Goal: Check status: Check status

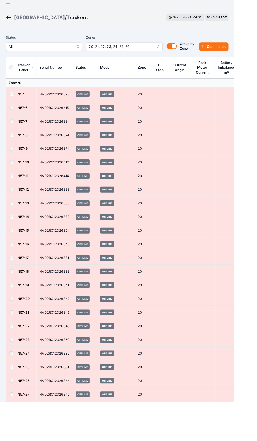
scroll to position [7, 0]
click at [29, 18] on div "[GEOGRAPHIC_DATA]" at bounding box center [43, 18] width 56 height 7
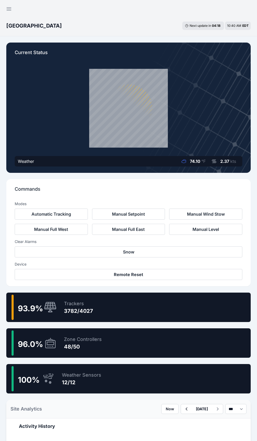
click at [150, 300] on div "93.9 % Trackers 3782/4027" at bounding box center [128, 306] width 245 height 29
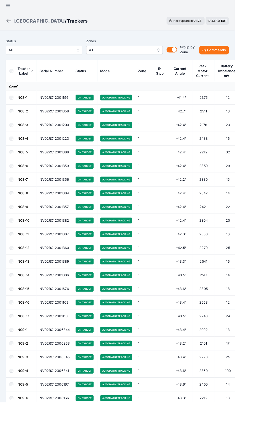
scroll to position [3, 0]
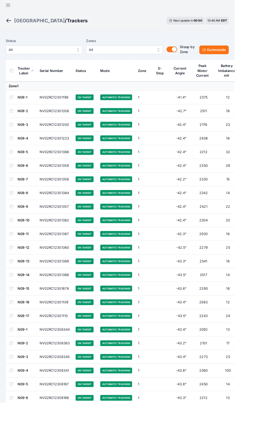
click at [256, 189] on td "15" at bounding box center [249, 196] width 29 height 15
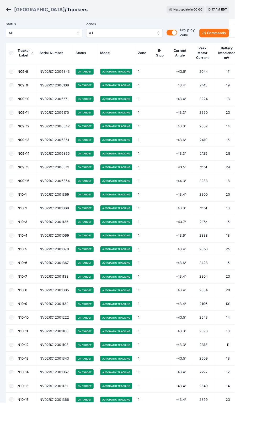
scroll to position [0, 0]
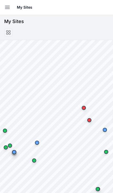
click at [6, 7] on icon "button" at bounding box center [7, 7] width 4 height 3
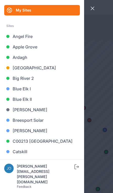
scroll to position [18, 0]
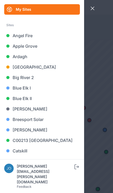
click at [13, 67] on link "[GEOGRAPHIC_DATA]" at bounding box center [42, 67] width 76 height 10
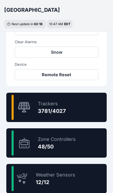
scroll to position [275, 0]
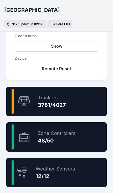
click at [73, 131] on div "Zone Controllers" at bounding box center [57, 133] width 38 height 7
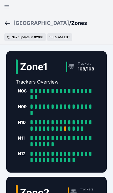
click at [25, 25] on div "[GEOGRAPHIC_DATA]" at bounding box center [41, 22] width 56 height 7
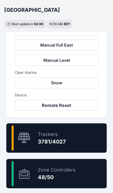
click at [98, 142] on div "93.9 % Trackers 3781/4027" at bounding box center [56, 138] width 100 height 29
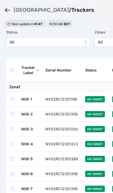
scroll to position [24, 0]
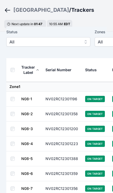
click at [26, 10] on div "[GEOGRAPHIC_DATA]" at bounding box center [41, 9] width 56 height 7
click at [25, 12] on div "[GEOGRAPHIC_DATA]" at bounding box center [41, 9] width 56 height 7
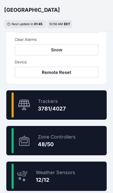
click at [93, 140] on div "96.0 % Zone Controllers 48/50" at bounding box center [56, 140] width 100 height 29
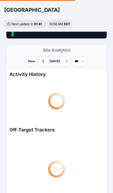
scroll to position [9, 0]
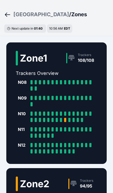
click at [20, 17] on div "[GEOGRAPHIC_DATA]" at bounding box center [41, 14] width 56 height 7
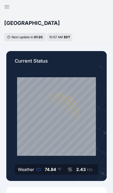
click at [20, 25] on h3 "[GEOGRAPHIC_DATA]" at bounding box center [32, 22] width 56 height 7
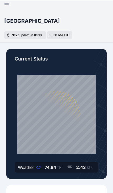
click at [15, 23] on h3 "[GEOGRAPHIC_DATA]" at bounding box center [32, 20] width 56 height 7
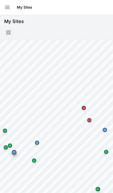
click at [3, 10] on button "Open sidebar" at bounding box center [8, 8] width 12 height 12
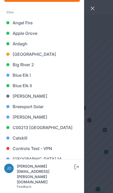
scroll to position [30, 0]
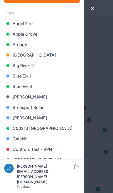
click at [35, 55] on link "[GEOGRAPHIC_DATA]" at bounding box center [42, 55] width 76 height 10
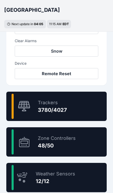
scroll to position [270, 0]
click at [90, 143] on div "96.0 % Zone Controllers 48/50" at bounding box center [56, 142] width 100 height 29
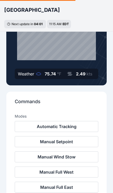
scroll to position [0, 0]
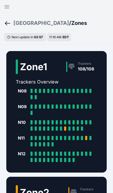
click at [27, 25] on div "[GEOGRAPHIC_DATA]" at bounding box center [41, 22] width 56 height 7
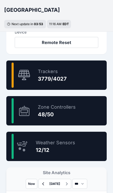
scroll to position [302, 0]
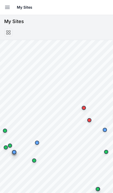
click at [8, 10] on icon "button" at bounding box center [7, 7] width 6 height 6
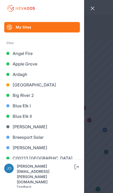
click at [31, 86] on link "[GEOGRAPHIC_DATA]" at bounding box center [42, 85] width 76 height 10
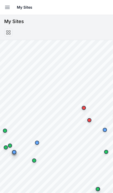
click at [9, 8] on icon "button" at bounding box center [7, 7] width 6 height 6
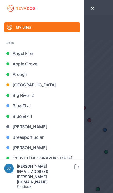
click at [19, 88] on link "[GEOGRAPHIC_DATA]" at bounding box center [42, 85] width 76 height 10
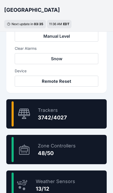
scroll to position [263, 0]
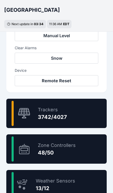
click at [84, 148] on div "96.0 % Zone Controllers 48/50" at bounding box center [56, 149] width 100 height 29
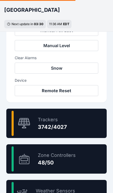
scroll to position [218, 0]
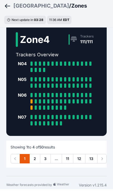
scroll to position [403, 0]
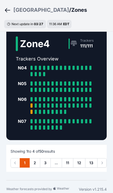
click at [80, 168] on link "12" at bounding box center [79, 163] width 12 height 9
click at [71, 168] on link "11" at bounding box center [68, 163] width 12 height 9
click at [69, 168] on link "11" at bounding box center [68, 163] width 12 height 9
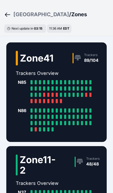
click at [72, 176] on link "Trackers 48/48" at bounding box center [98, 165] width 52 height 21
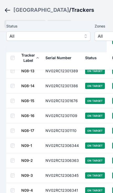
scroll to position [294, 0]
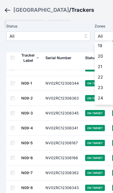
scroll to position [185, 0]
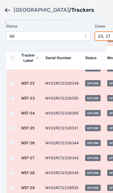
scroll to position [9, 0]
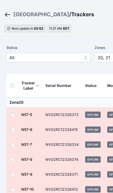
click at [27, 11] on div "[GEOGRAPHIC_DATA]" at bounding box center [41, 14] width 56 height 7
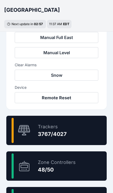
scroll to position [246, 0]
click at [81, 166] on div "96.0 % Zone Controllers 48/50" at bounding box center [56, 166] width 100 height 29
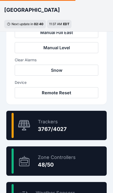
scroll to position [252, 0]
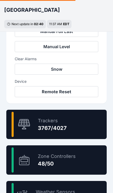
click at [77, 162] on div "96.0 % Zone Controllers 48/50" at bounding box center [56, 160] width 100 height 29
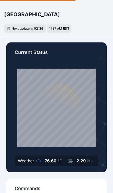
scroll to position [0, 0]
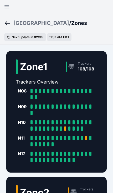
click at [20, 22] on div "[GEOGRAPHIC_DATA]" at bounding box center [41, 22] width 56 height 7
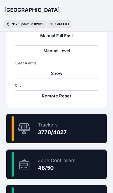
scroll to position [258, 0]
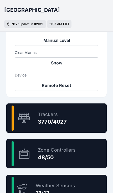
click at [85, 155] on div "96.0 % Zone Controllers 48/50" at bounding box center [56, 153] width 100 height 29
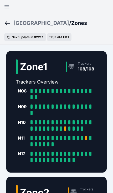
click at [7, 8] on icon "button" at bounding box center [7, 7] width 6 height 6
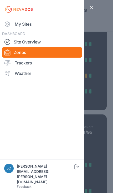
click at [15, 20] on link "My Sites" at bounding box center [42, 24] width 80 height 10
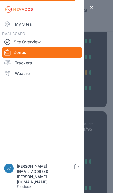
scroll to position [66, 0]
click at [22, 29] on link "My Sites" at bounding box center [42, 24] width 80 height 10
click at [19, 23] on link "My Sites" at bounding box center [42, 24] width 80 height 10
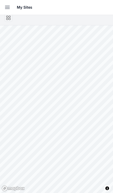
scroll to position [19, 0]
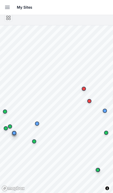
click at [8, 4] on button "Open sidebar" at bounding box center [8, 8] width 12 height 12
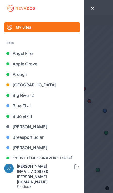
scroll to position [7, 0]
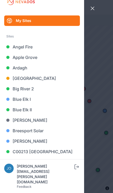
click at [16, 82] on link "[GEOGRAPHIC_DATA]" at bounding box center [42, 78] width 76 height 10
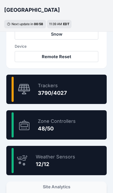
scroll to position [287, 0]
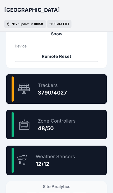
click at [96, 125] on div "96.0 % Zone Controllers 48/50" at bounding box center [56, 124] width 100 height 29
click at [86, 133] on div "96.0 % Zone Controllers 48/50" at bounding box center [56, 124] width 100 height 29
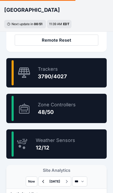
scroll to position [304, 0]
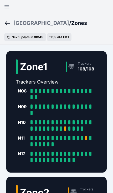
click at [7, 4] on icon "button" at bounding box center [7, 7] width 6 height 6
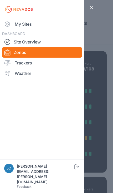
click at [21, 29] on link "My Sites" at bounding box center [42, 24] width 80 height 10
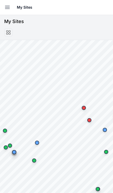
click at [8, 5] on icon "button" at bounding box center [7, 7] width 6 height 6
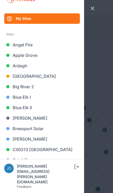
scroll to position [10, 0]
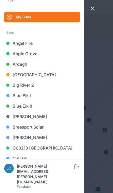
click at [17, 77] on link "[GEOGRAPHIC_DATA]" at bounding box center [42, 75] width 76 height 10
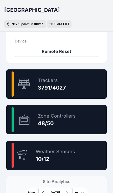
scroll to position [293, 0]
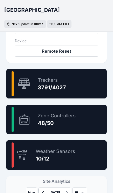
click at [92, 123] on div "96.0 % Zone Controllers 48/50" at bounding box center [56, 119] width 100 height 29
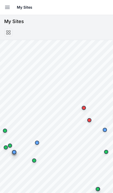
click at [5, 7] on icon "button" at bounding box center [7, 7] width 6 height 6
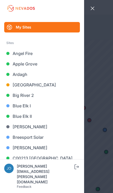
click at [12, 87] on link "[GEOGRAPHIC_DATA]" at bounding box center [42, 85] width 76 height 10
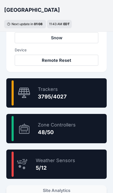
scroll to position [284, 0]
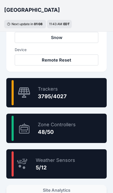
click at [35, 99] on div "Trackers 3795/4027" at bounding box center [50, 92] width 34 height 25
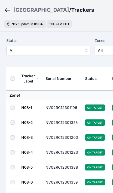
click at [23, 12] on div "[GEOGRAPHIC_DATA]" at bounding box center [41, 9] width 56 height 7
click at [23, 11] on div "[GEOGRAPHIC_DATA]" at bounding box center [41, 9] width 56 height 7
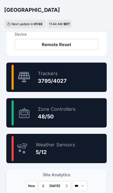
scroll to position [303, 0]
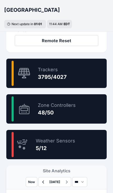
click at [30, 81] on div "94.2 %" at bounding box center [21, 73] width 19 height 25
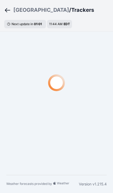
scroll to position [16, 0]
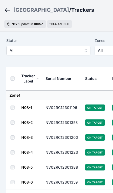
click at [19, 52] on span "All" at bounding box center [44, 50] width 70 height 6
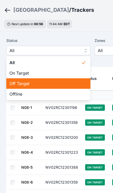
click at [14, 82] on span "Off Target" at bounding box center [44, 84] width 71 height 6
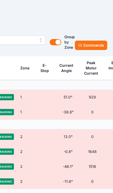
scroll to position [26, 133]
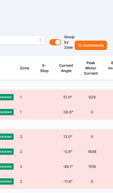
click at [85, 43] on button "Commands" at bounding box center [91, 45] width 32 height 9
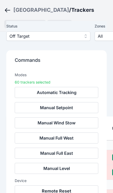
scroll to position [123, 0]
click at [74, 193] on button "Remote Reset" at bounding box center [56, 191] width 83 height 11
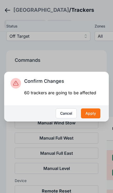
click at [97, 119] on button "Apply" at bounding box center [90, 114] width 19 height 10
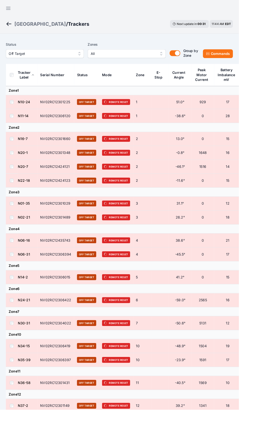
click at [27, 28] on div "[GEOGRAPHIC_DATA]" at bounding box center [43, 25] width 56 height 7
click at [28, 28] on div "[GEOGRAPHIC_DATA]" at bounding box center [43, 25] width 56 height 7
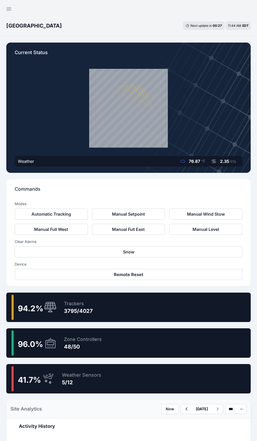
click at [199, 311] on div "94.2 % Trackers 3795/4027" at bounding box center [128, 306] width 245 height 29
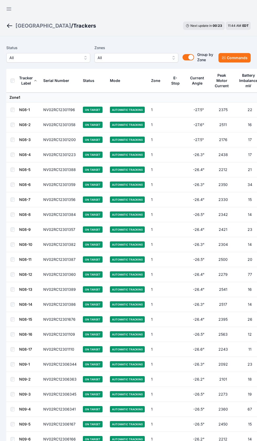
scroll to position [6, 0]
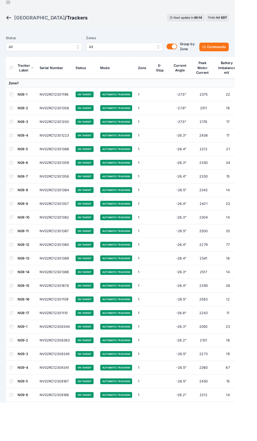
click at [18, 52] on span "All" at bounding box center [44, 51] width 70 height 6
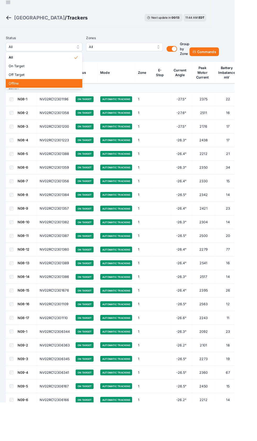
click at [22, 89] on span "Offline" at bounding box center [44, 91] width 71 height 5
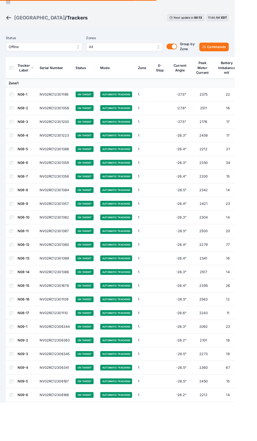
click at [23, 56] on button "Offline" at bounding box center [48, 51] width 84 height 9
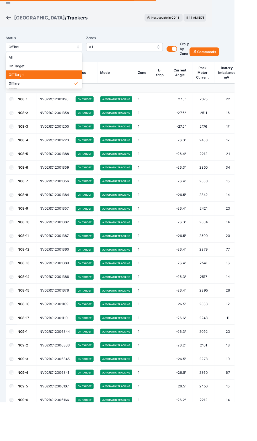
click at [17, 81] on span "Off Target" at bounding box center [44, 81] width 71 height 5
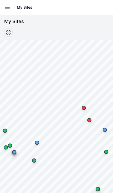
click at [8, 9] on icon "button" at bounding box center [7, 7] width 6 height 6
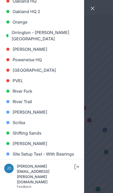
scroll to position [340, 0]
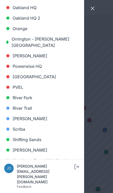
click at [16, 78] on link "[GEOGRAPHIC_DATA]" at bounding box center [42, 77] width 76 height 10
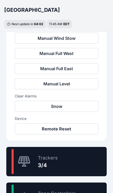
scroll to position [234, 0]
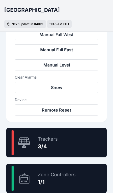
click at [83, 144] on div "75.0 % Trackers 3/4" at bounding box center [56, 142] width 100 height 29
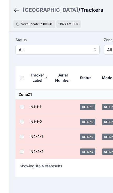
scroll to position [17, 0]
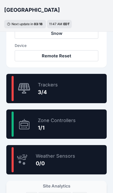
scroll to position [288, 0]
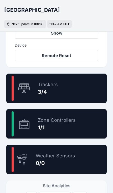
click at [81, 94] on div "75.0 % Trackers 3/4" at bounding box center [56, 88] width 100 height 29
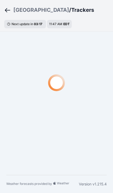
scroll to position [9, 0]
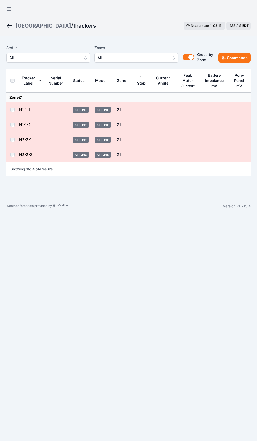
click at [10, 8] on icon "button" at bounding box center [9, 9] width 6 height 6
click at [6, 9] on icon "button" at bounding box center [7, 7] width 6 height 6
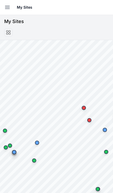
click at [9, 9] on icon "button" at bounding box center [7, 7] width 6 height 6
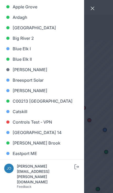
scroll to position [57, 0]
click at [17, 26] on link "[GEOGRAPHIC_DATA]" at bounding box center [42, 28] width 76 height 10
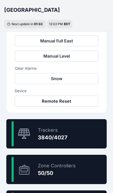
scroll to position [242, 0]
click at [77, 130] on div "95.4 % Trackers 3840/4027" at bounding box center [56, 133] width 100 height 29
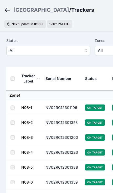
click at [18, 51] on span "All" at bounding box center [44, 50] width 70 height 6
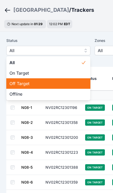
click at [14, 83] on span "Off Target" at bounding box center [44, 84] width 71 height 6
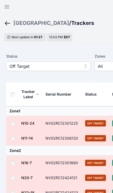
click at [11, 105] on th at bounding box center [13, 95] width 15 height 24
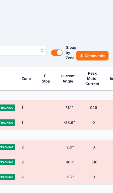
click at [92, 58] on button "Commands" at bounding box center [92, 55] width 32 height 9
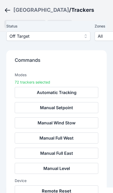
scroll to position [52, 0]
click at [67, 188] on button "Remote Reset" at bounding box center [56, 191] width 83 height 11
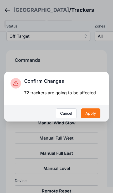
click at [97, 119] on button "Apply" at bounding box center [90, 114] width 19 height 10
